Goal: Information Seeking & Learning: Learn about a topic

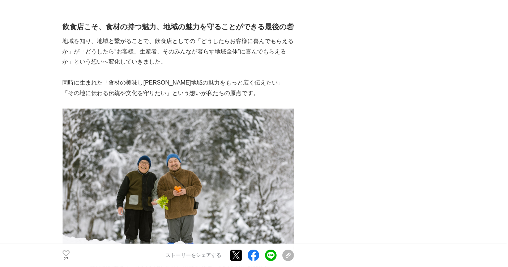
scroll to position [874, 0]
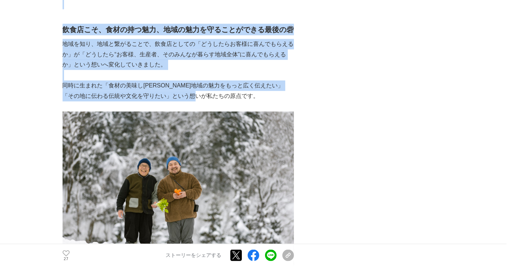
drag, startPoint x: 182, startPoint y: 79, endPoint x: 61, endPoint y: 22, distance: 134.1
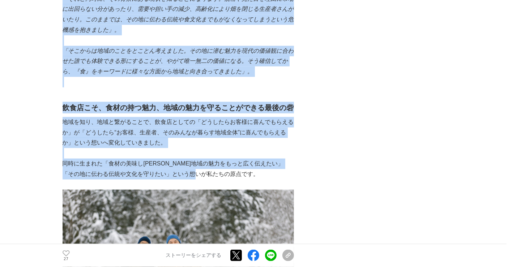
scroll to position [795, 0]
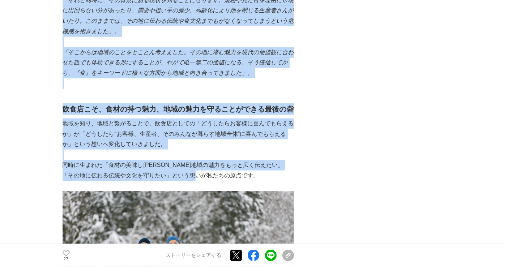
click at [94, 119] on p "地域を知り、地域と繋がることで、飲食店としての「どうしたらお客様に喜んでもらえるか」が「どうしたら“お客様、生産者、そのみんなが暮らす地域全体”に喜んでもらえ…" at bounding box center [179, 134] width 232 height 31
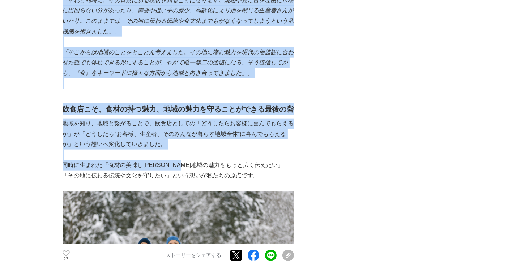
drag, startPoint x: 61, startPoint y: 104, endPoint x: 203, endPoint y: 164, distance: 153.5
click at [189, 150] on p at bounding box center [179, 155] width 232 height 10
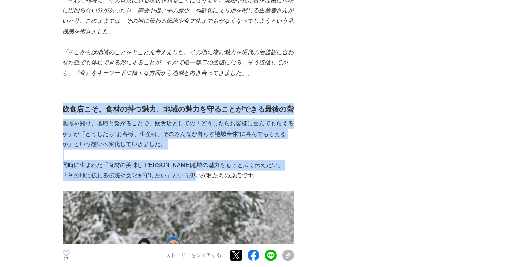
drag, startPoint x: 64, startPoint y: 107, endPoint x: 214, endPoint y: 173, distance: 163.7
copy div "飲食店こそ、食材の持つ魅力、地域の魅力を守ることができる最後の砦 地域を知り、地域と繋がることで、飲食店としての「どうしたらお客様に喜んでもらえるか」が「どう…"
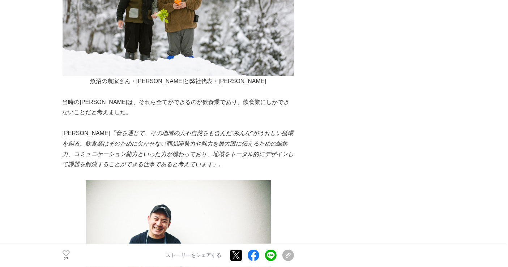
scroll to position [1066, 0]
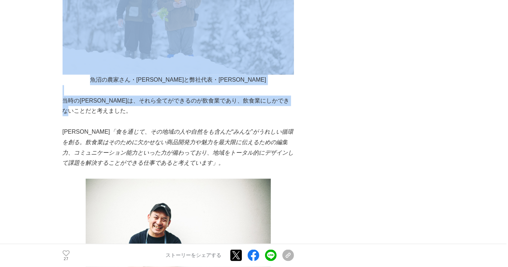
drag, startPoint x: 61, startPoint y: 93, endPoint x: 94, endPoint y: 101, distance: 34.7
click at [94, 101] on p "当時の[PERSON_NAME]は、それら全てができるのが飲食業であり、飲食業にしかできないことだと考えました。" at bounding box center [179, 106] width 232 height 21
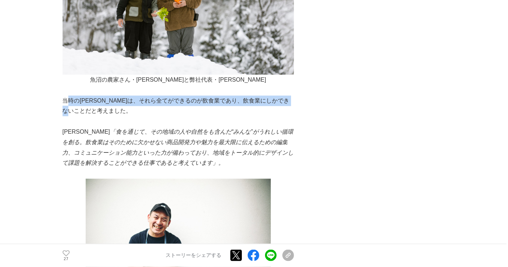
drag, startPoint x: 99, startPoint y: 103, endPoint x: 67, endPoint y: 95, distance: 33.0
click at [67, 96] on p "当時の[PERSON_NAME]は、それら全てができるのが飲食業であり、飲食業にしかできないことだと考えました。" at bounding box center [179, 106] width 232 height 21
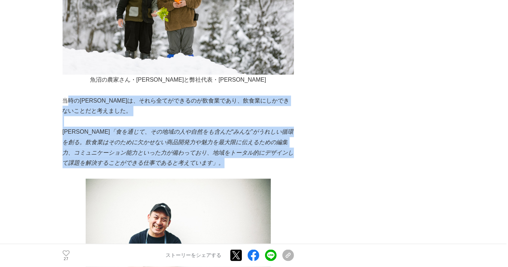
drag, startPoint x: 179, startPoint y: 162, endPoint x: 65, endPoint y: 94, distance: 131.9
copy div "当時の[PERSON_NAME]は、それら全てができるのが飲食業であり、飲食業にしかできないことだと考えました。 [PERSON_NAME] 「食を通じて、そ…"
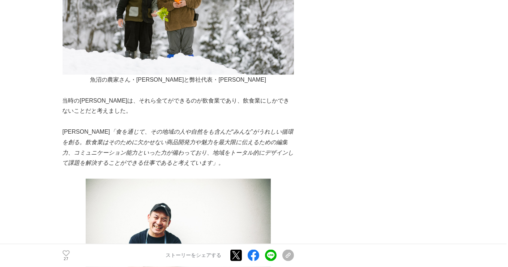
click at [209, 169] on p at bounding box center [179, 174] width 232 height 10
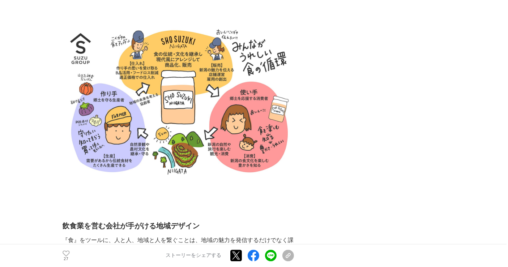
scroll to position [1796, 0]
